Goal: Find specific page/section: Find specific page/section

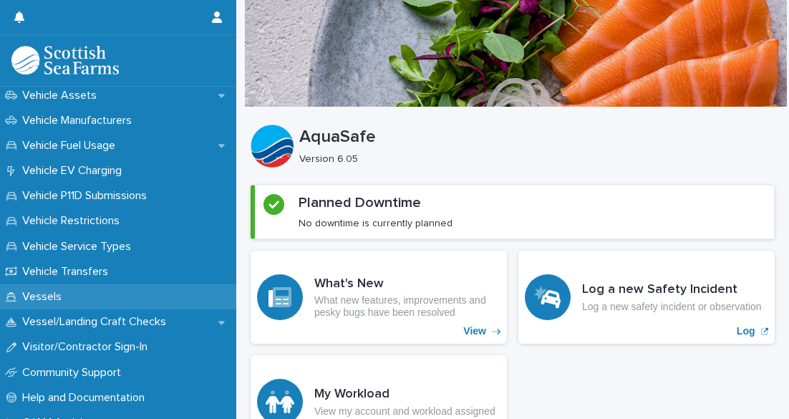
scroll to position [1030, 0]
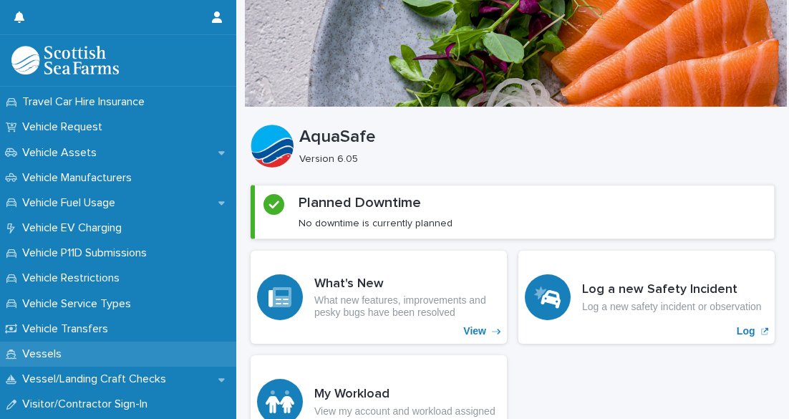
click at [228, 355] on div "Vessels" at bounding box center [118, 354] width 236 height 25
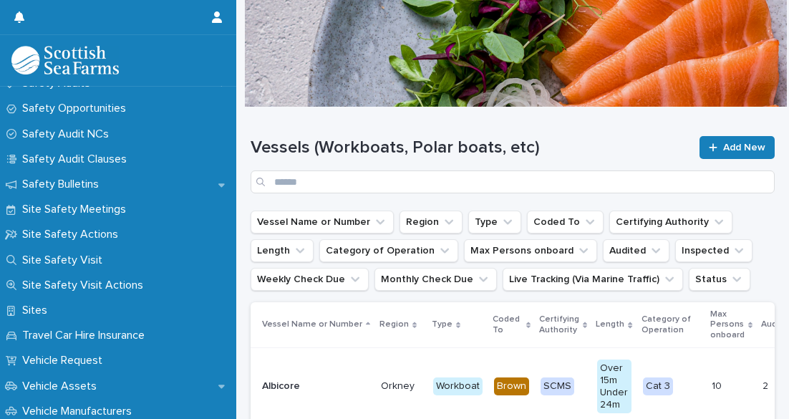
scroll to position [803, 0]
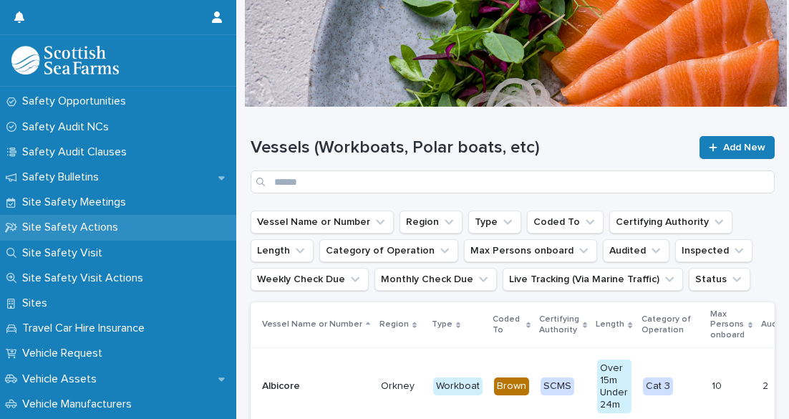
click at [119, 231] on p "Site Safety Actions" at bounding box center [72, 228] width 113 height 14
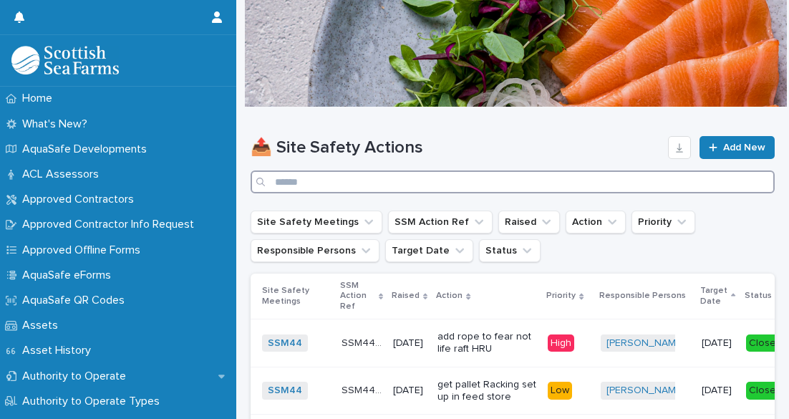
click at [301, 184] on input "Search" at bounding box center [513, 181] width 524 height 23
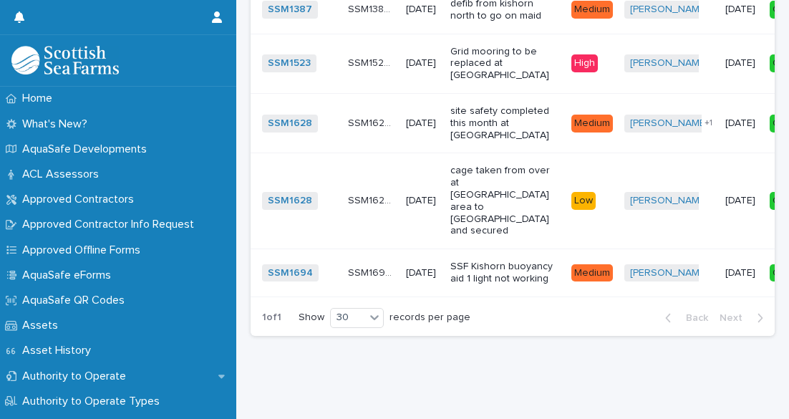
scroll to position [1517, 0]
type input "****"
